Goal: Find specific page/section: Find specific page/section

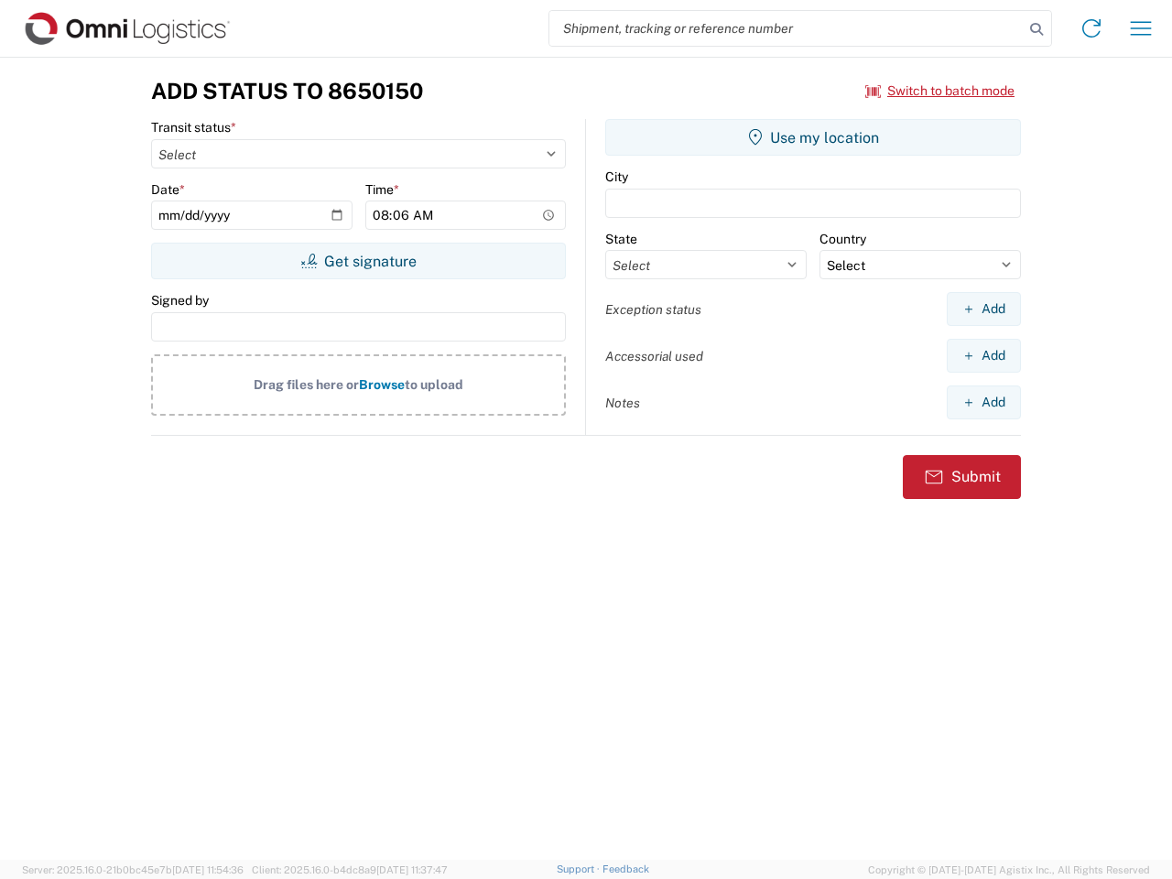
click at [787, 28] on input "search" at bounding box center [786, 28] width 474 height 35
click at [1037, 29] on icon at bounding box center [1037, 29] width 26 height 26
click at [1092, 28] on icon at bounding box center [1091, 28] width 29 height 29
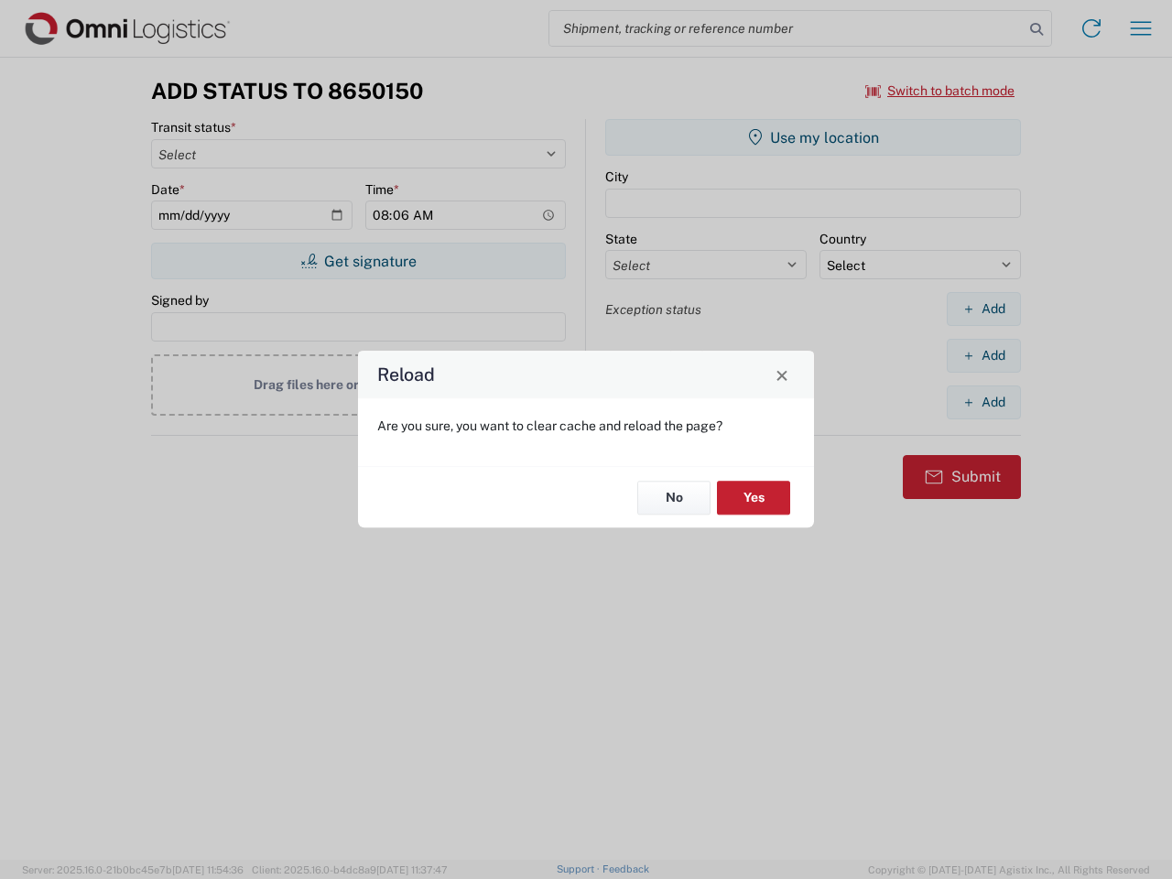
click at [1141, 28] on div "Reload Are you sure, you want to clear cache and reload the page? No Yes" at bounding box center [586, 439] width 1172 height 879
click at [940, 91] on div "Reload Are you sure, you want to clear cache and reload the page? No Yes" at bounding box center [586, 439] width 1172 height 879
click at [358, 261] on div "Reload Are you sure, you want to clear cache and reload the page? No Yes" at bounding box center [586, 439] width 1172 height 879
click at [813, 137] on div "Reload Are you sure, you want to clear cache and reload the page? No Yes" at bounding box center [586, 439] width 1172 height 879
click at [984, 309] on div "Reload Are you sure, you want to clear cache and reload the page? No Yes" at bounding box center [586, 439] width 1172 height 879
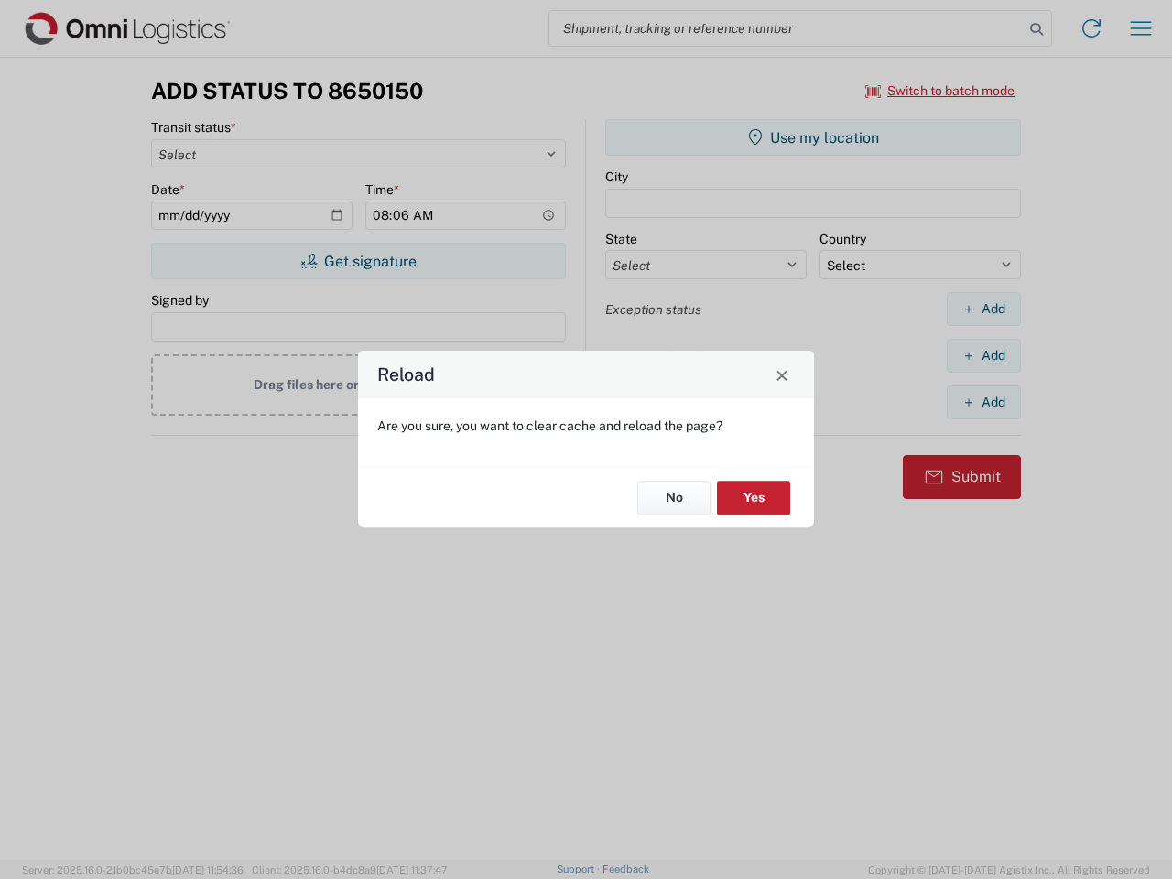
click at [984, 355] on div "Reload Are you sure, you want to clear cache and reload the page? No Yes" at bounding box center [586, 439] width 1172 height 879
click at [984, 402] on div "Reload Are you sure, you want to clear cache and reload the page? No Yes" at bounding box center [586, 439] width 1172 height 879
